Goal: Navigation & Orientation: Find specific page/section

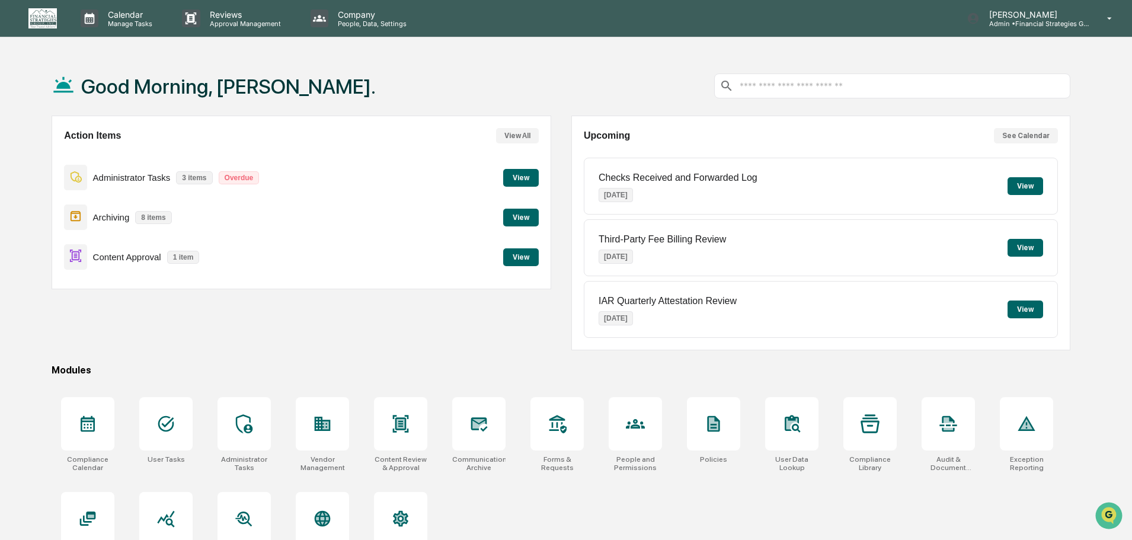
click at [524, 261] on button "View" at bounding box center [521, 257] width 36 height 18
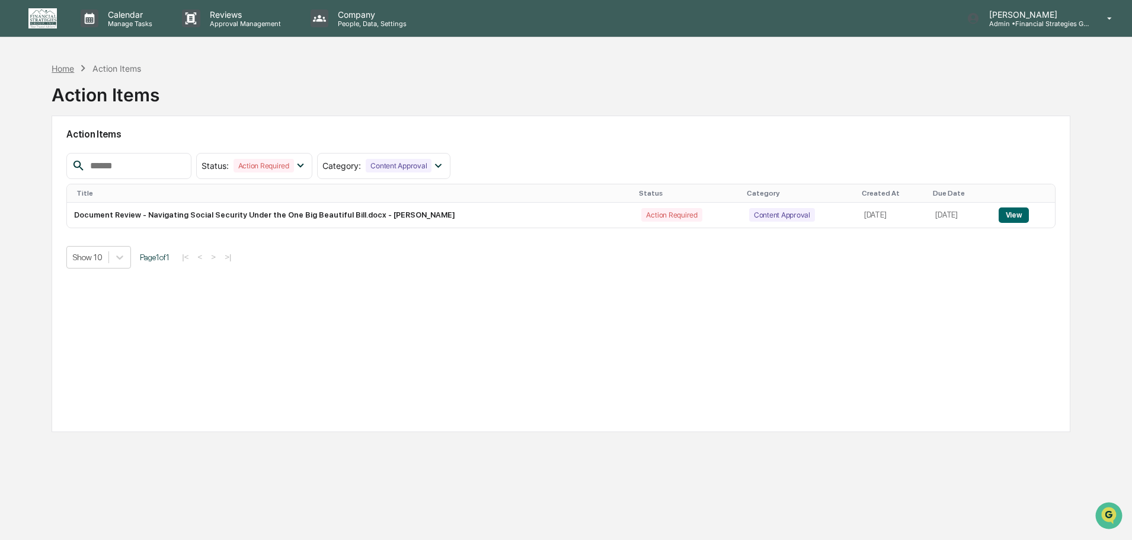
click at [65, 72] on div "Home" at bounding box center [63, 68] width 23 height 10
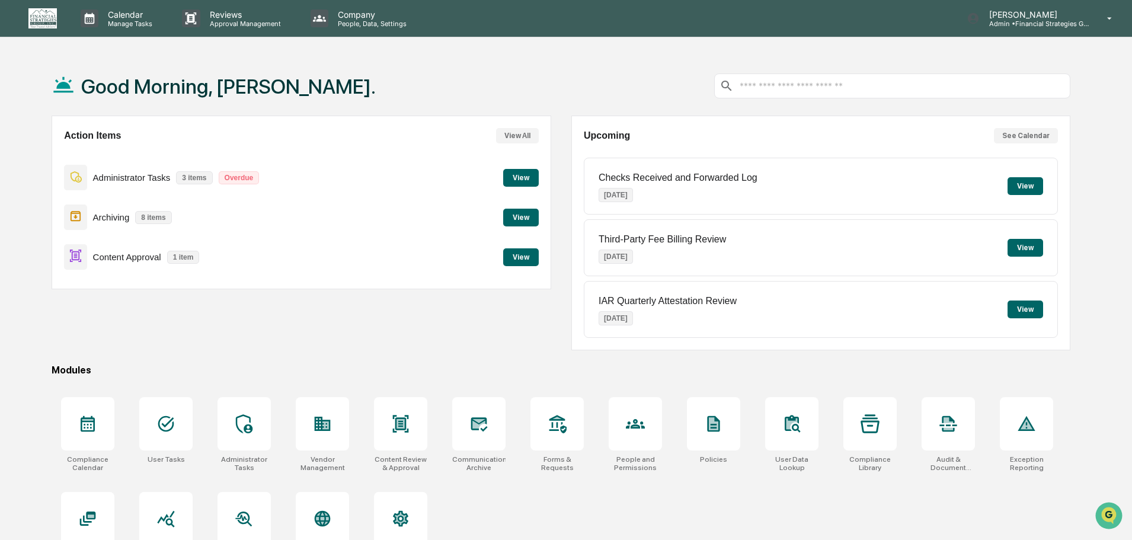
click at [523, 216] on button "View" at bounding box center [521, 218] width 36 height 18
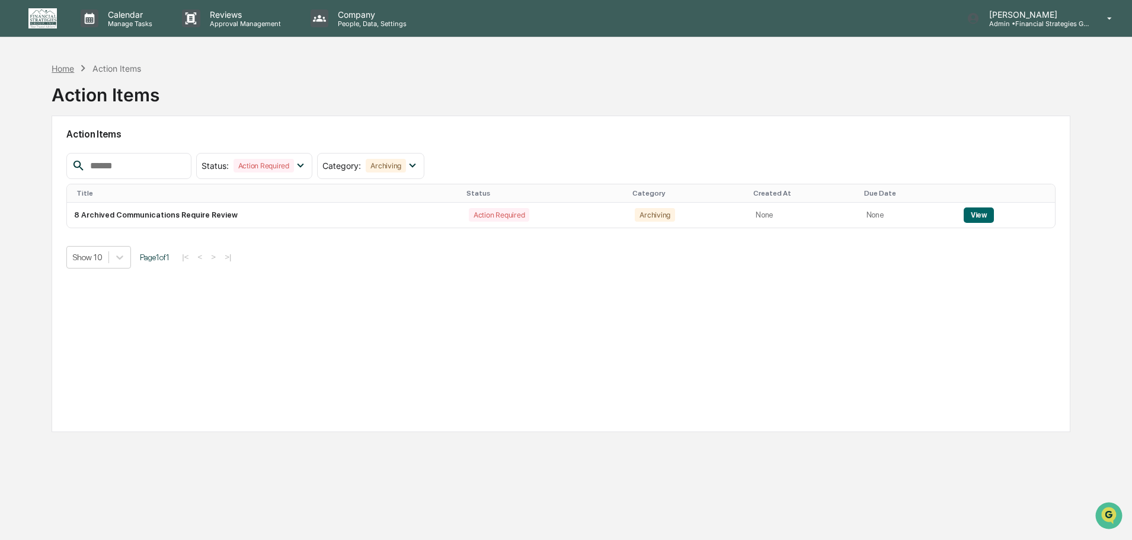
click at [68, 68] on div "Home" at bounding box center [63, 68] width 23 height 10
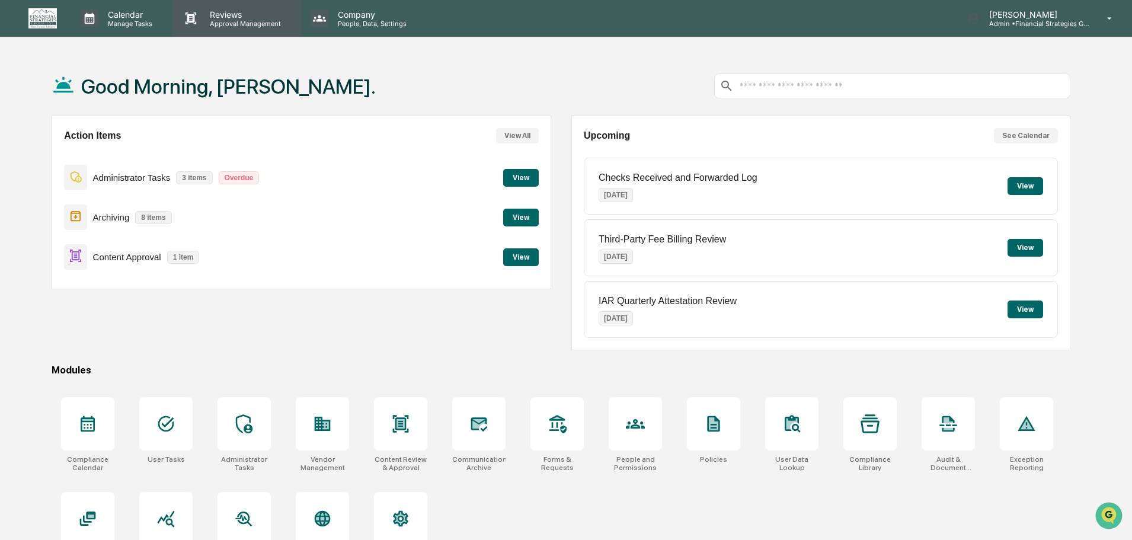
click at [235, 20] on p "Approval Management" at bounding box center [243, 24] width 86 height 8
